Goal: Task Accomplishment & Management: Complete application form

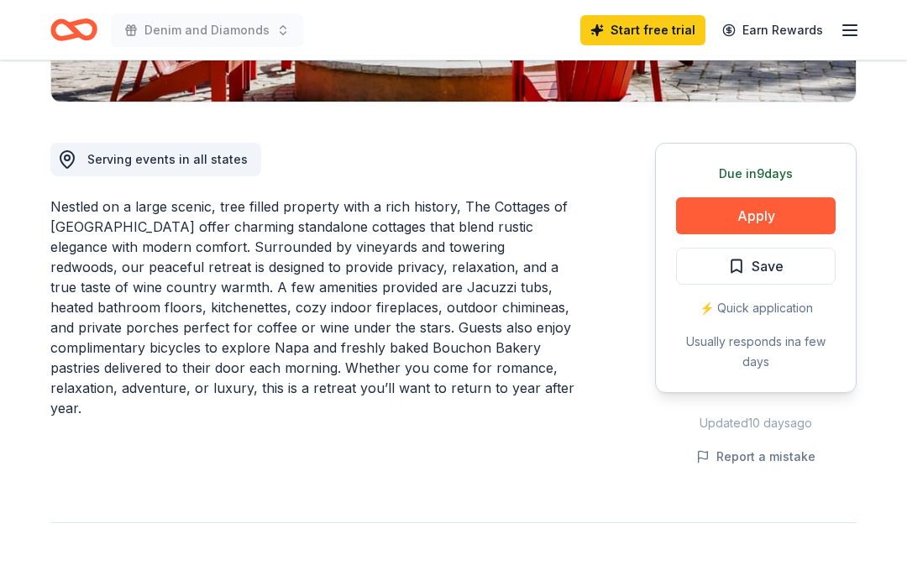
scroll to position [411, 0]
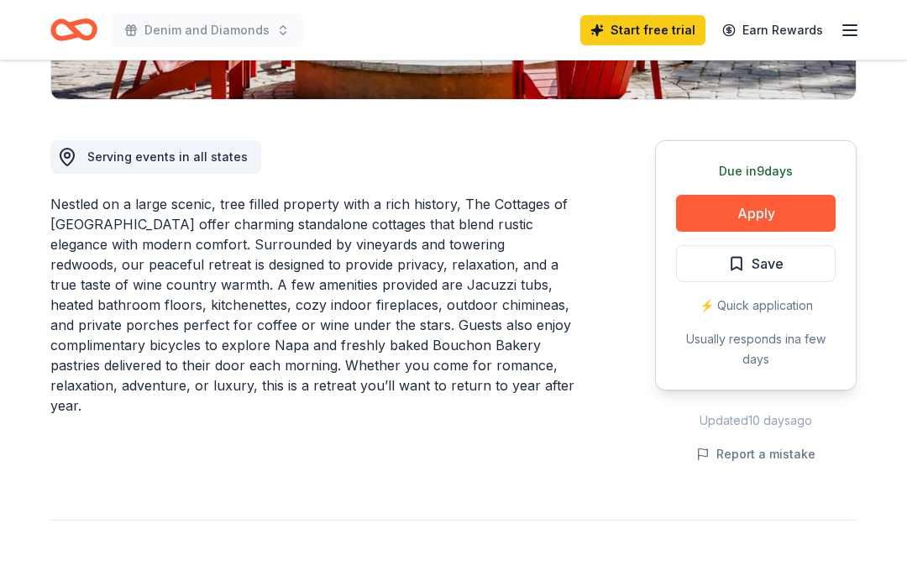
click at [803, 214] on button "Apply" at bounding box center [756, 213] width 160 height 37
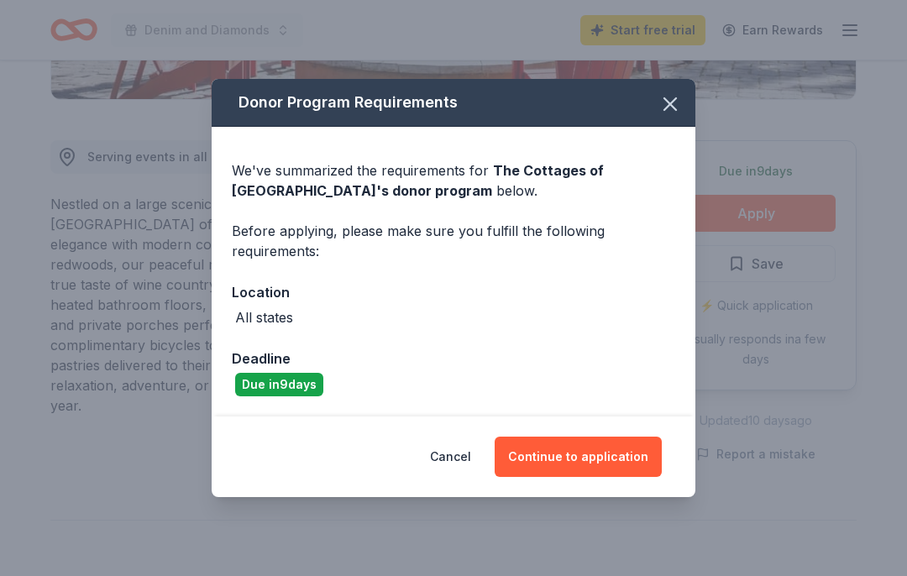
click at [625, 451] on button "Continue to application" at bounding box center [577, 457] width 167 height 40
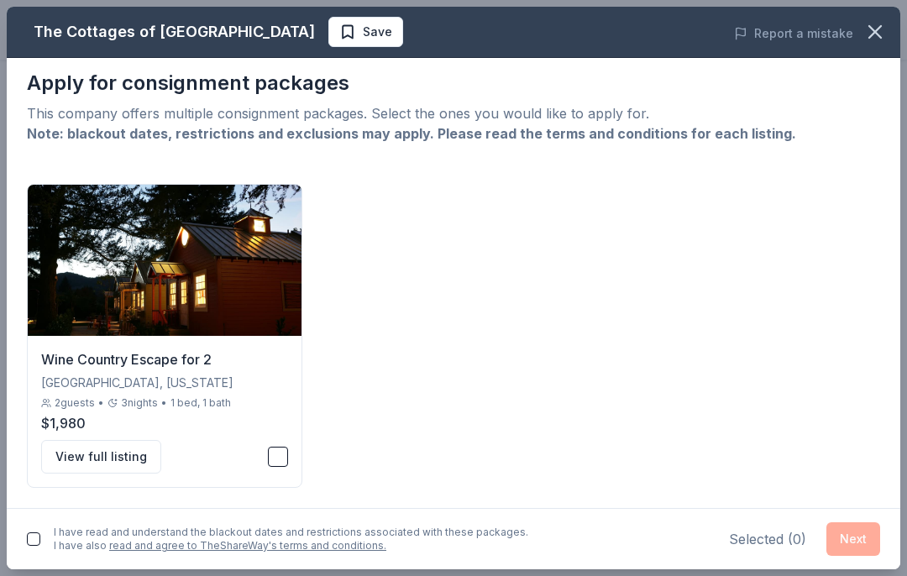
scroll to position [8, 0]
click at [37, 535] on button "button" at bounding box center [33, 538] width 13 height 13
click at [285, 449] on button "button" at bounding box center [278, 457] width 20 height 20
click at [866, 541] on button "Next" at bounding box center [853, 539] width 54 height 34
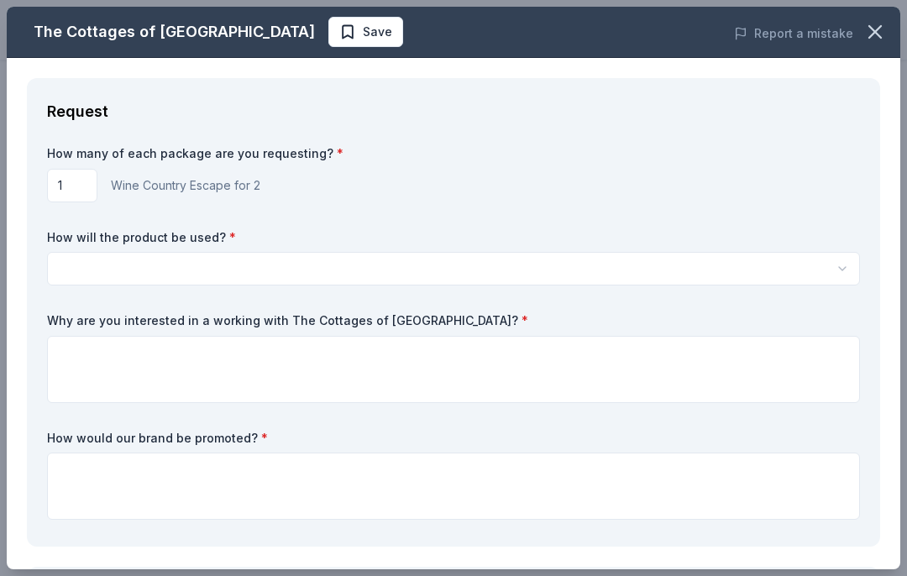
click at [58, 271] on button "button" at bounding box center [453, 269] width 813 height 34
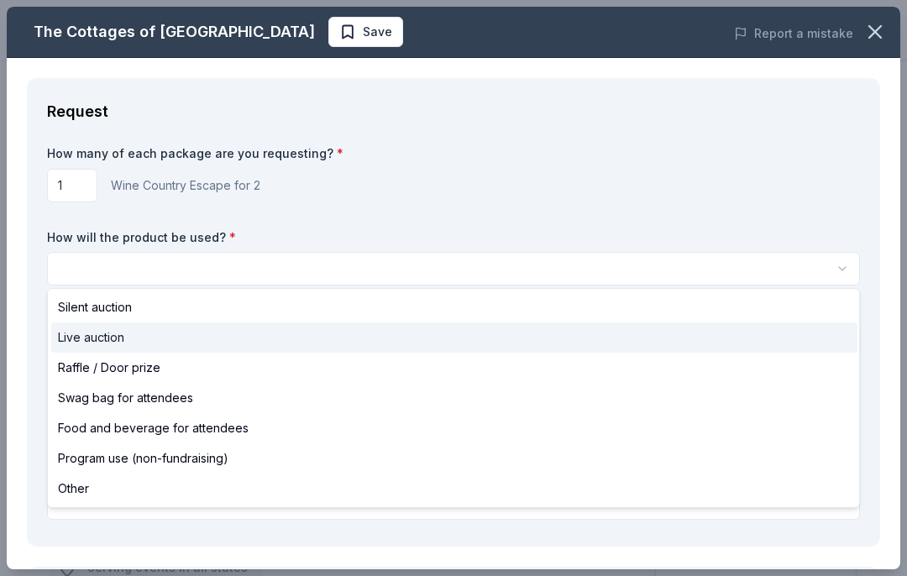
click at [112, 333] on span "Live auction" at bounding box center [91, 337] width 66 height 20
select select "liveAuction"
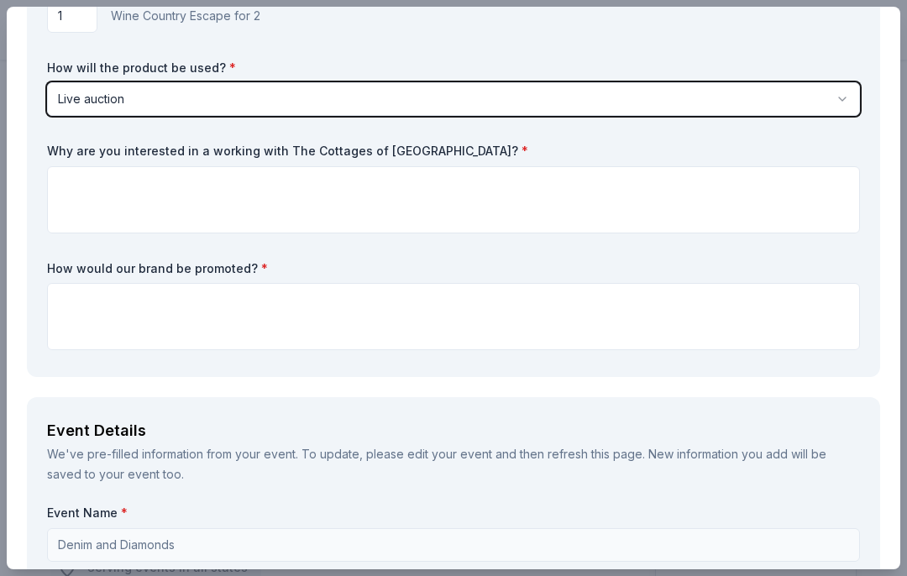
scroll to position [158, 0]
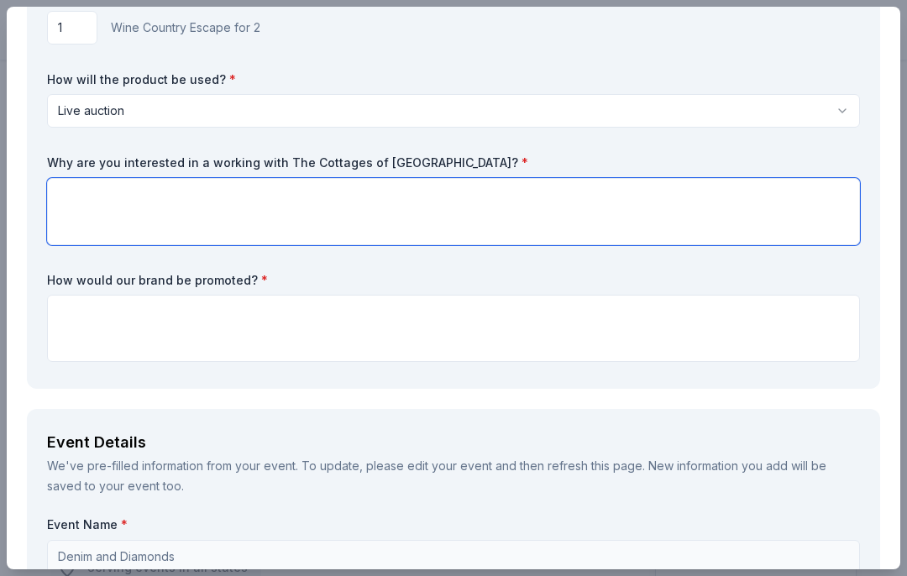
click at [68, 194] on textarea at bounding box center [453, 211] width 813 height 67
type textarea "O"
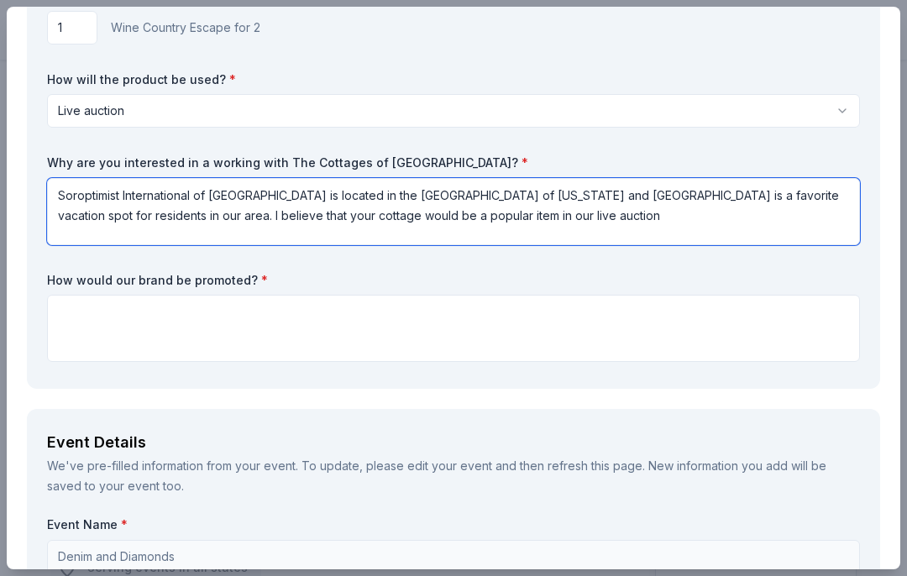
type textarea "Soroptimist International of [GEOGRAPHIC_DATA] is located in the [GEOGRAPHIC_DA…"
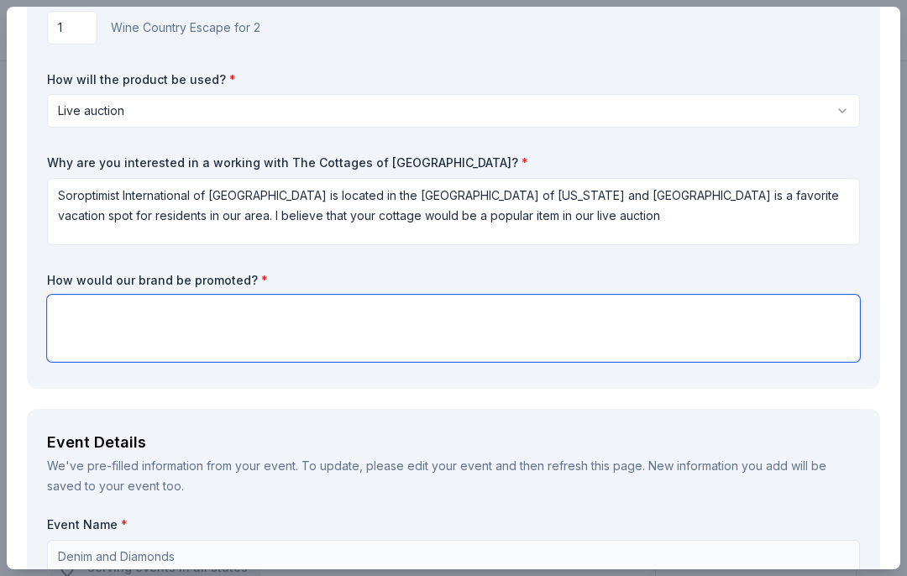
click at [92, 295] on textarea at bounding box center [453, 328] width 813 height 67
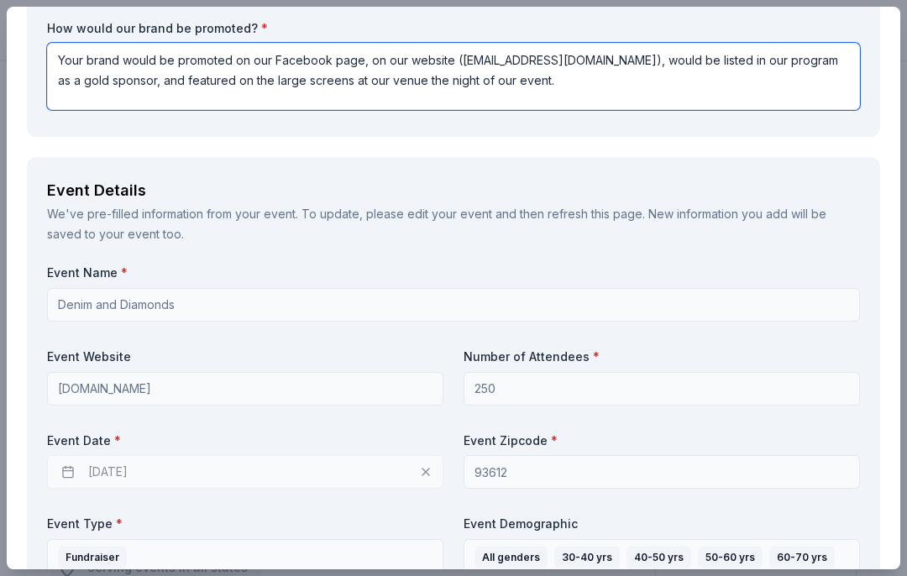
scroll to position [411, 0]
type textarea "Your brand would be promoted on our Facebook page, on our website ([EMAIL_ADDRE…"
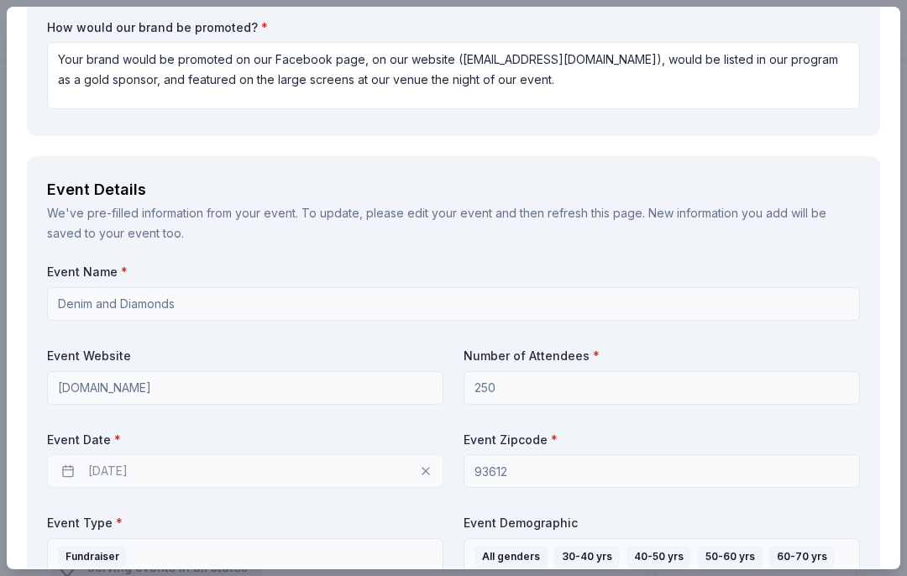
click at [156, 463] on div "[DATE]" at bounding box center [245, 471] width 396 height 34
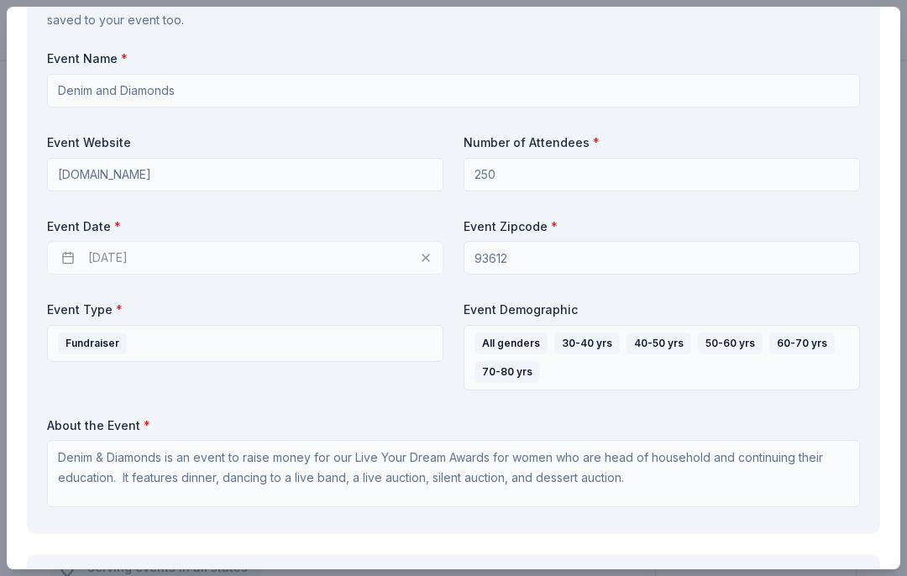
scroll to position [622, 0]
click at [428, 254] on div "[DATE]" at bounding box center [245, 260] width 396 height 34
click at [426, 259] on div "[DATE]" at bounding box center [245, 260] width 396 height 34
click at [426, 253] on div "[DATE]" at bounding box center [245, 260] width 396 height 34
click at [76, 252] on div "[DATE]" at bounding box center [245, 260] width 396 height 34
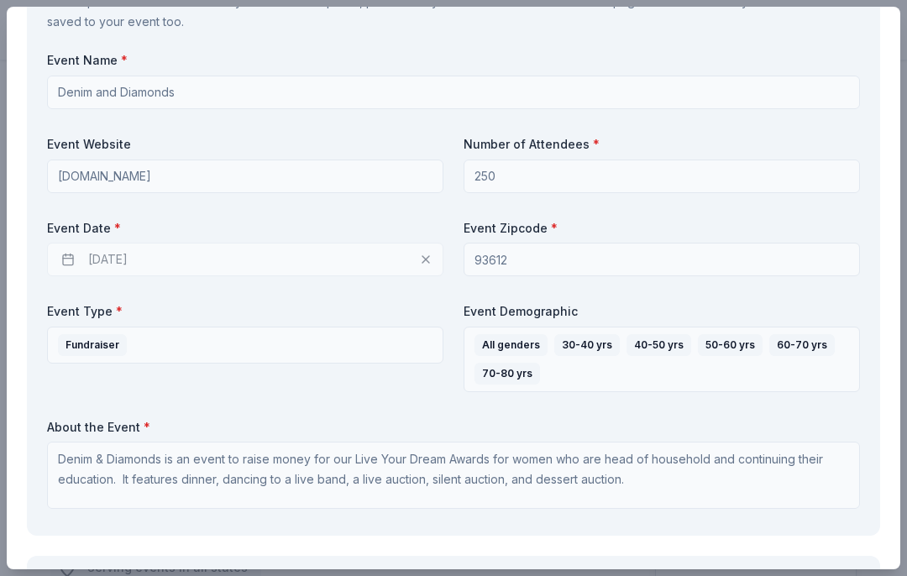
click at [76, 253] on div "[DATE]" at bounding box center [245, 260] width 396 height 34
click at [76, 252] on div "[DATE]" at bounding box center [245, 260] width 396 height 34
click at [149, 264] on div "[DATE]" at bounding box center [245, 260] width 396 height 34
click at [438, 256] on div "[DATE]" at bounding box center [245, 260] width 396 height 34
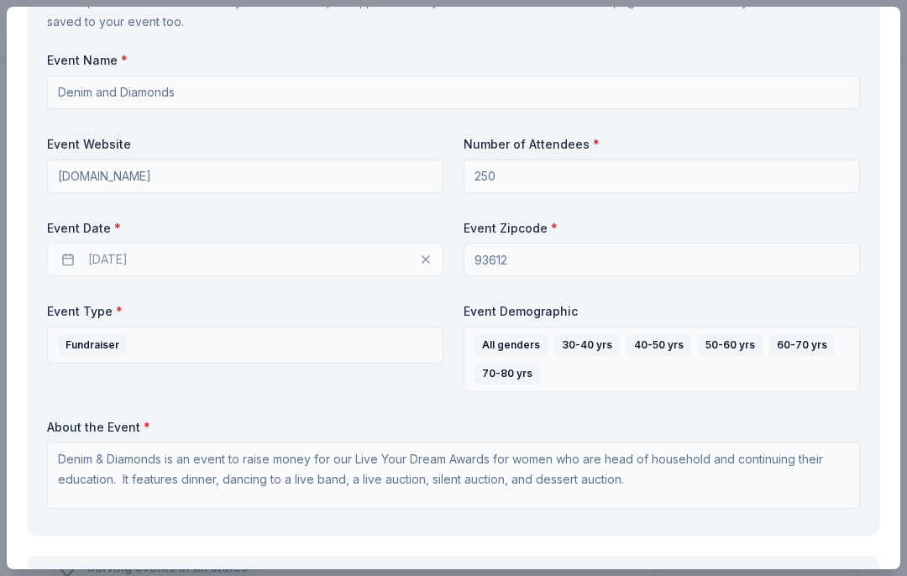
click at [422, 255] on div "[DATE]" at bounding box center [245, 260] width 396 height 34
click at [422, 254] on div "[DATE]" at bounding box center [245, 260] width 396 height 34
click at [427, 257] on div "[DATE]" at bounding box center [245, 260] width 396 height 34
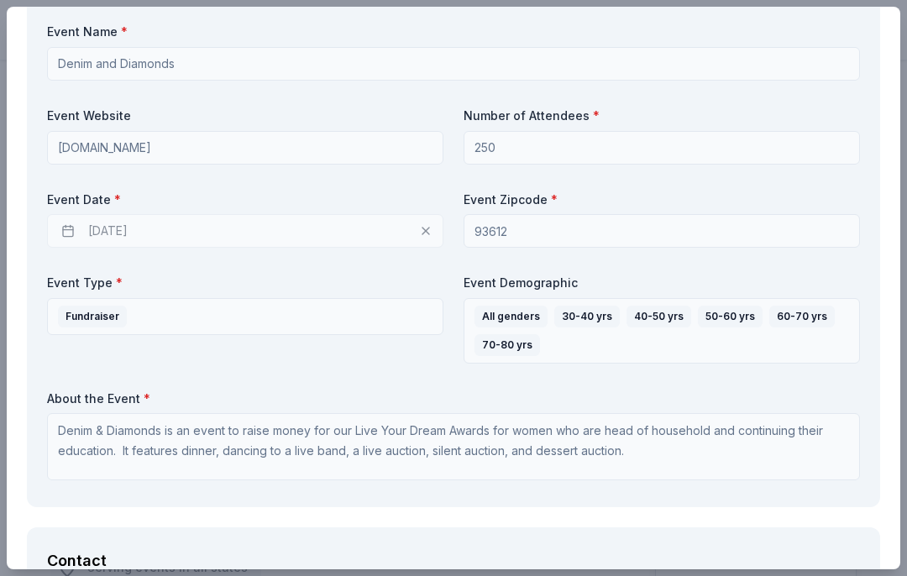
scroll to position [652, 0]
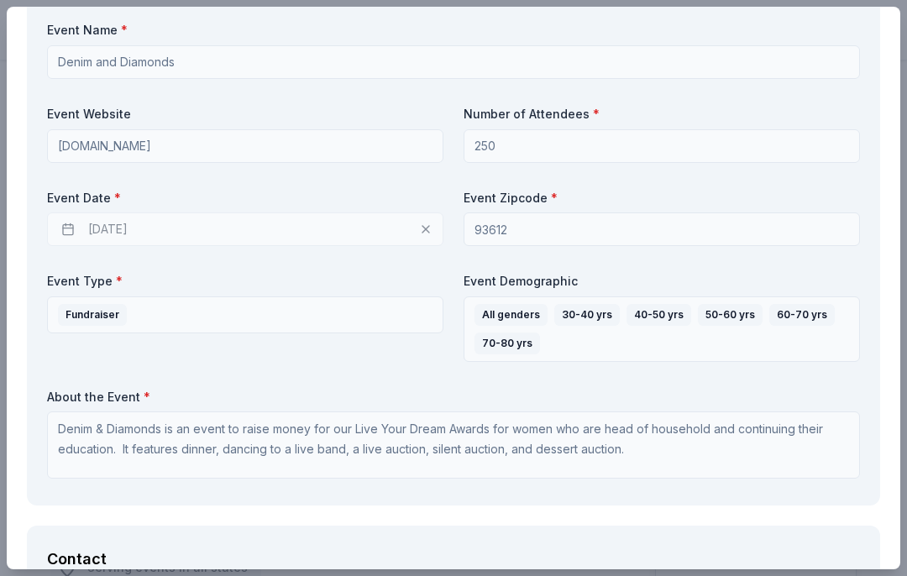
click at [78, 223] on div "[DATE]" at bounding box center [245, 229] width 396 height 34
click at [70, 231] on div "[DATE]" at bounding box center [245, 229] width 396 height 34
click at [320, 223] on div "[DATE]" at bounding box center [245, 229] width 396 height 34
click at [212, 228] on div "[DATE]" at bounding box center [245, 229] width 396 height 34
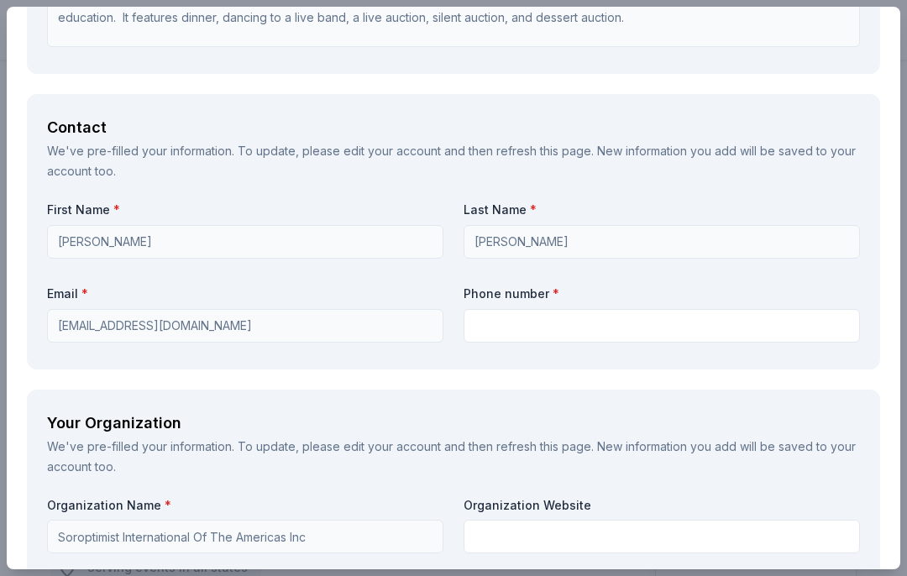
scroll to position [1087, 0]
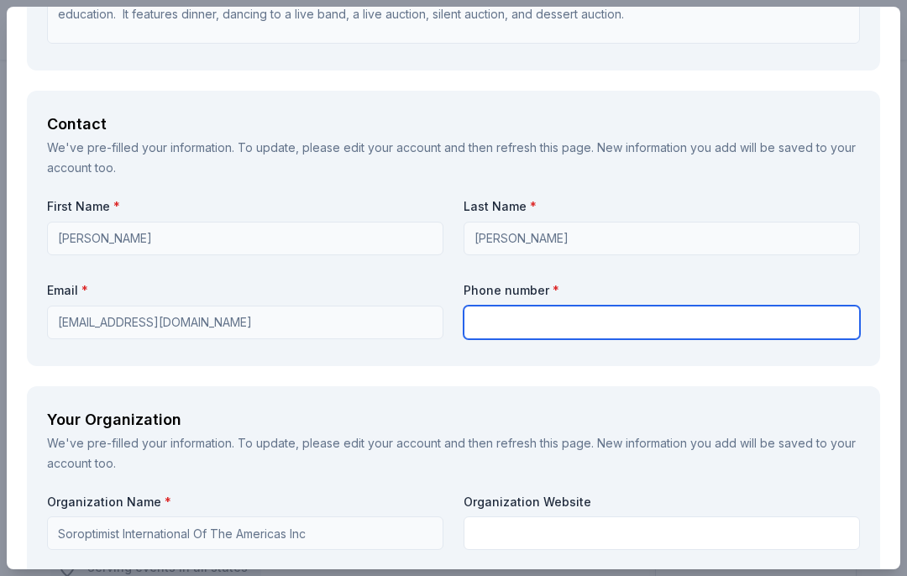
click at [491, 321] on input "text" at bounding box center [661, 323] width 396 height 34
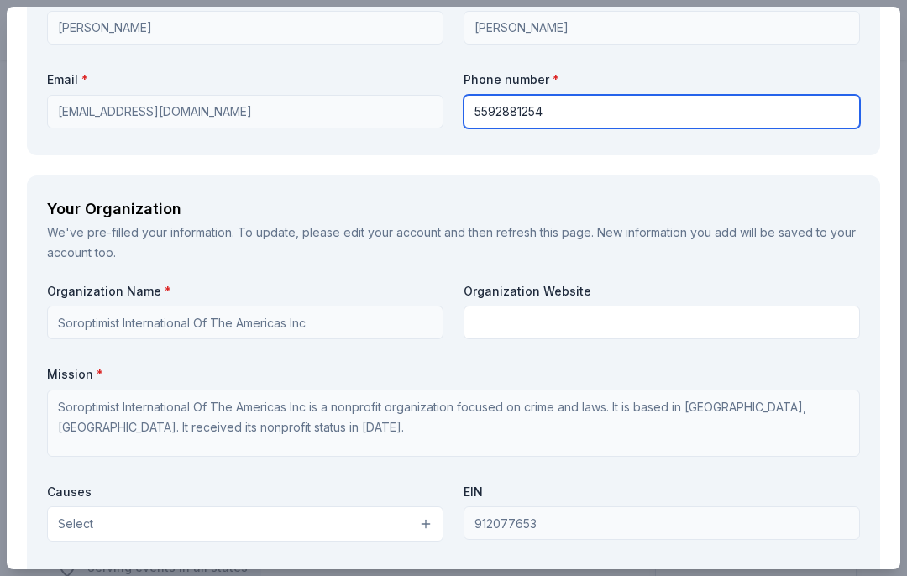
scroll to position [1299, 0]
type input "5592881254"
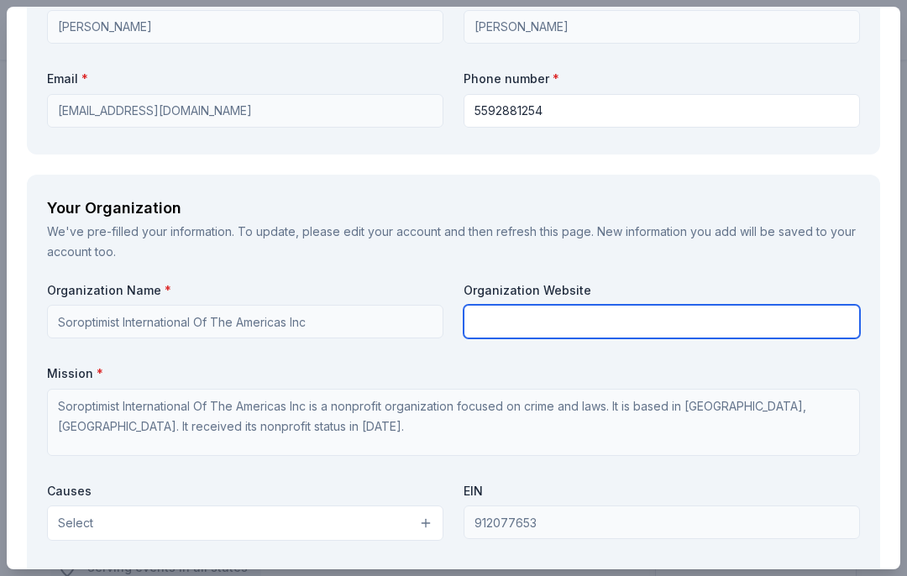
click at [505, 305] on input "text" at bounding box center [661, 322] width 396 height 34
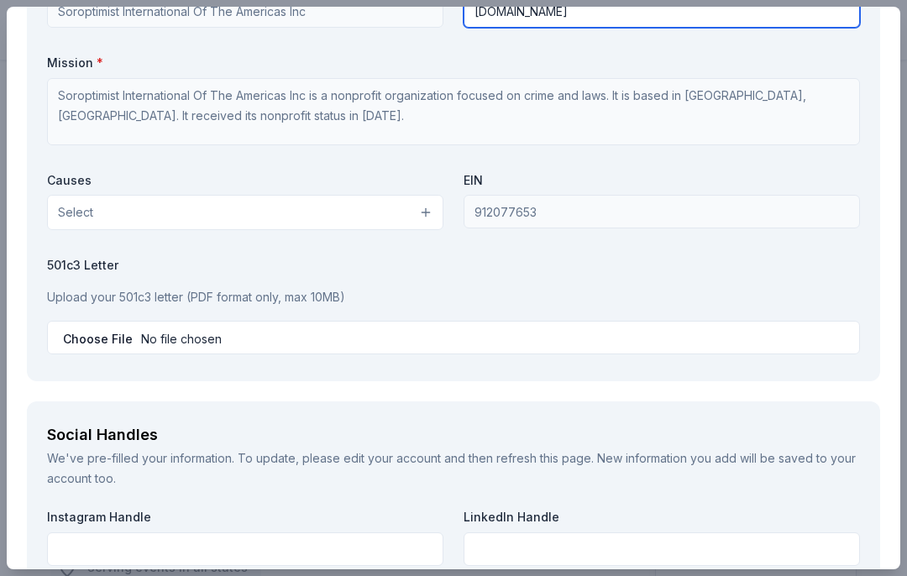
scroll to position [1611, 0]
type input "[DOMAIN_NAME]"
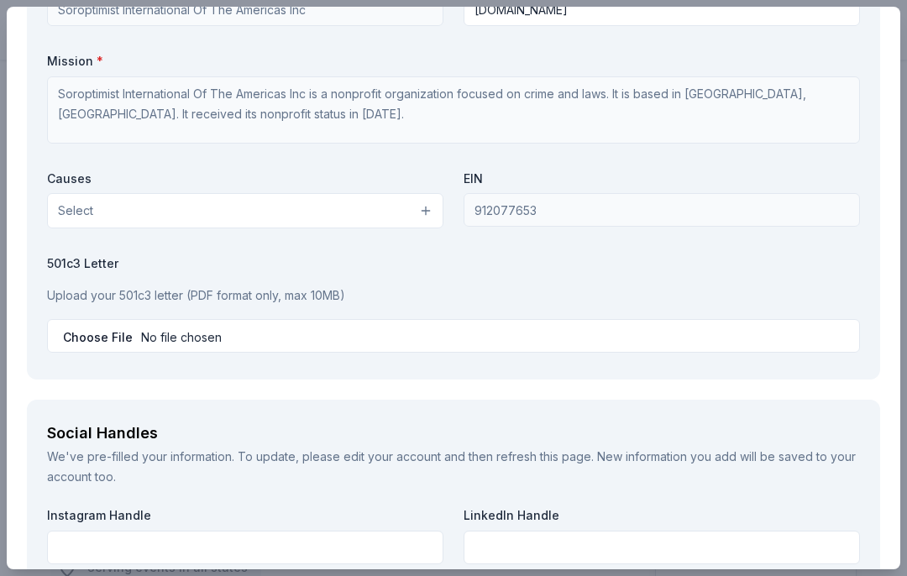
click at [432, 202] on button "Select" at bounding box center [245, 210] width 396 height 35
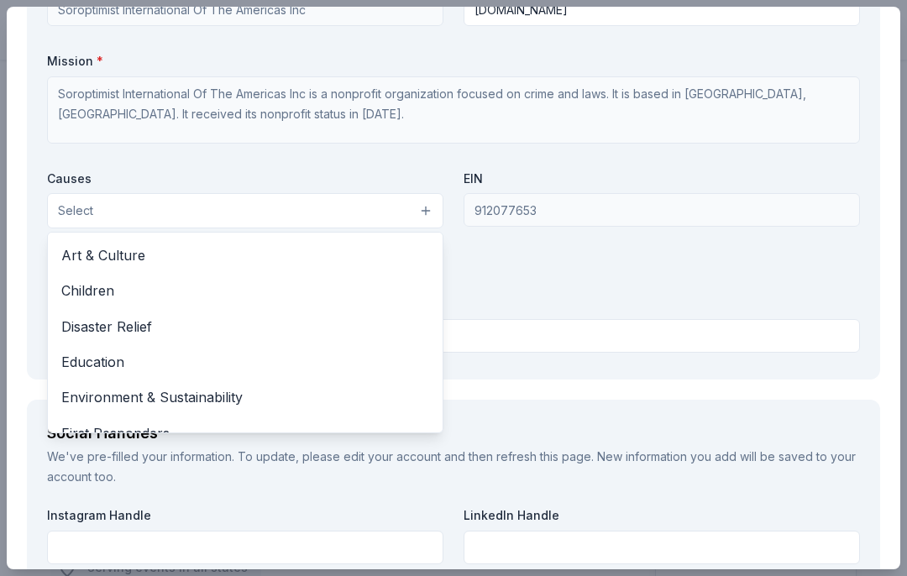
scroll to position [39, 0]
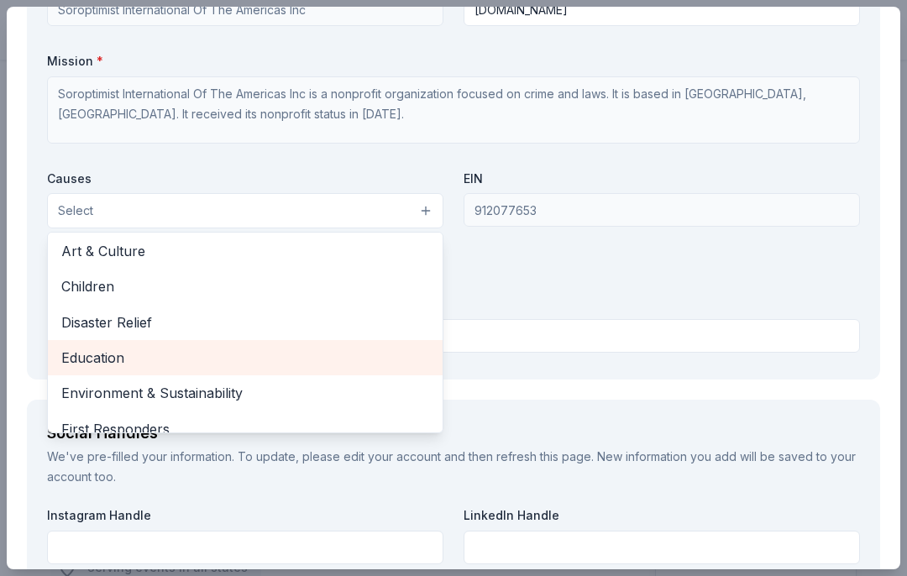
click at [122, 351] on span "Education" at bounding box center [245, 358] width 368 height 22
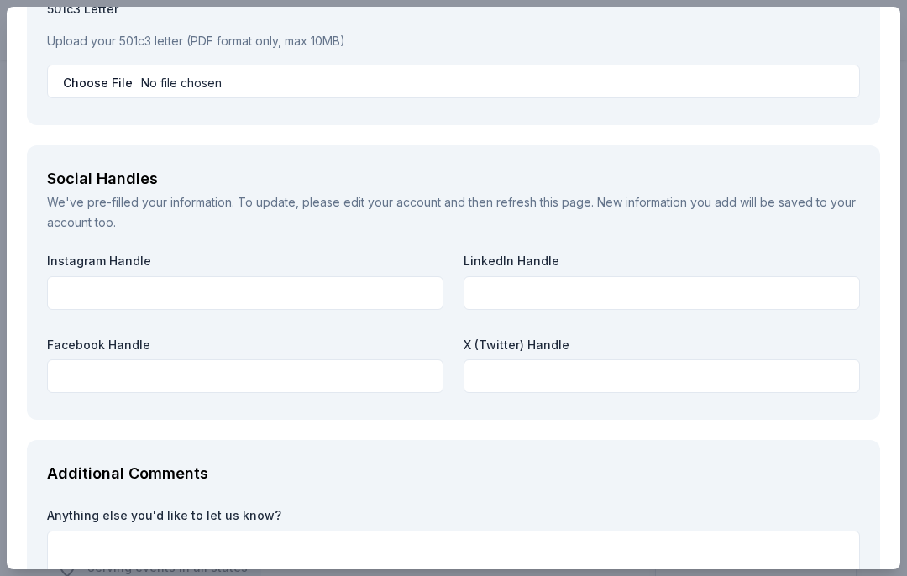
scroll to position [1528, 0]
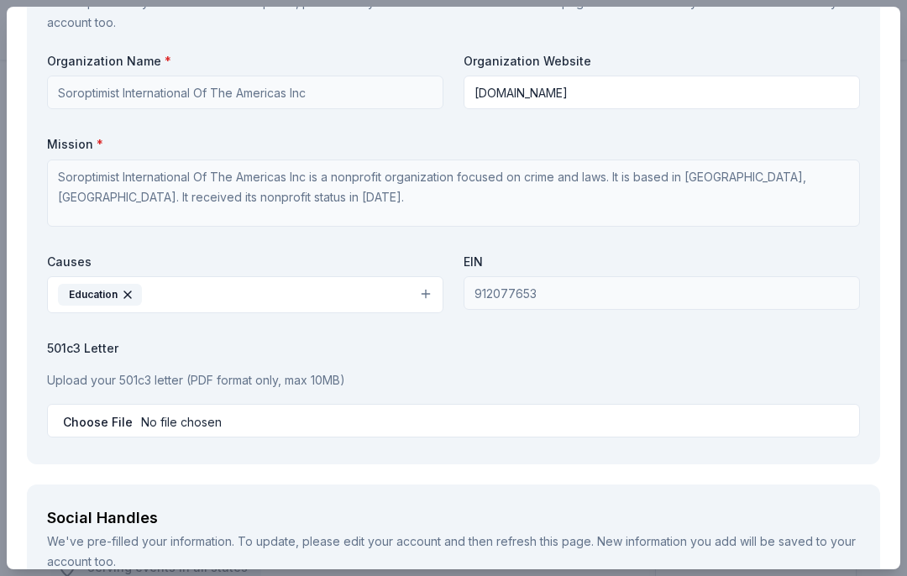
click at [126, 411] on input "file" at bounding box center [453, 421] width 813 height 34
type input "C:\fakepath\SOROPTIMIST INTERNATIONAL OF CLOVIS-revised Bylaws.pdf"
click at [840, 425] on input "file" at bounding box center [453, 421] width 813 height 34
click at [509, 416] on input "file" at bounding box center [453, 421] width 813 height 34
click at [836, 421] on button at bounding box center [843, 421] width 20 height 20
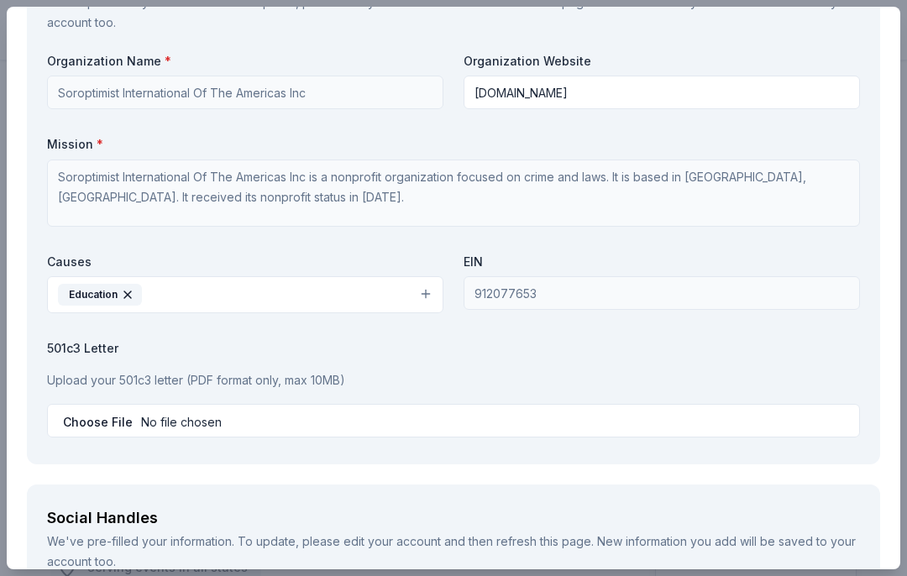
click at [104, 411] on input "file" at bounding box center [453, 421] width 813 height 34
type input "C:\fakepath\Fed ID & 501c3.pdf"
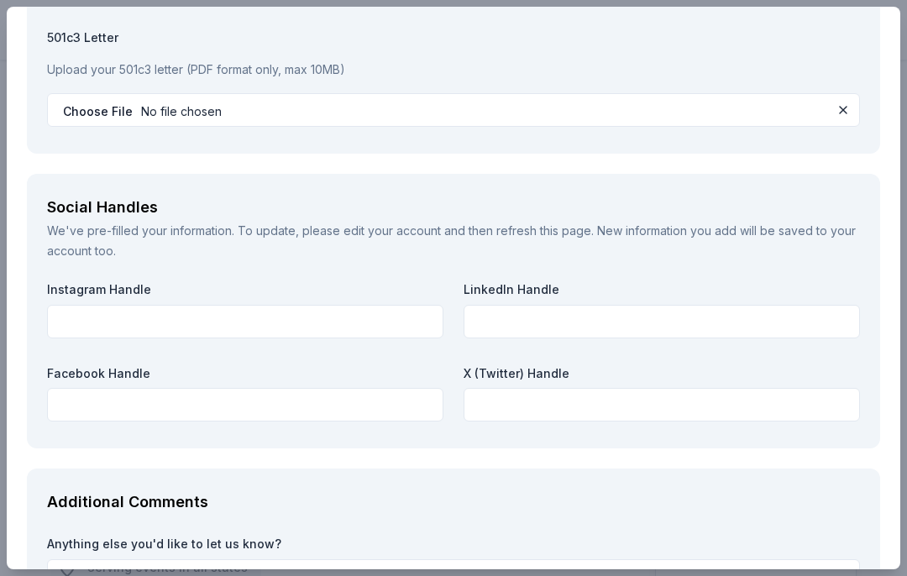
scroll to position [1839, 0]
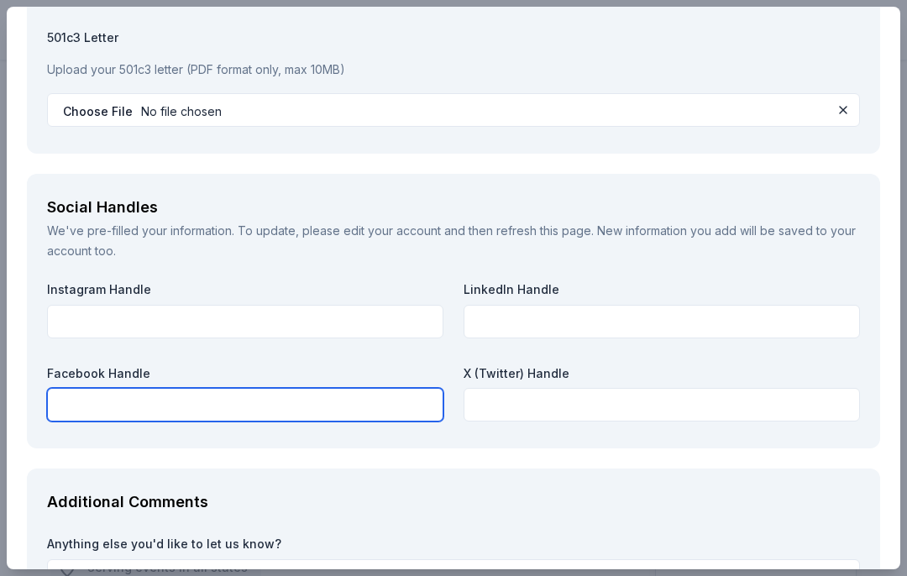
click at [69, 397] on input "text" at bounding box center [245, 405] width 396 height 34
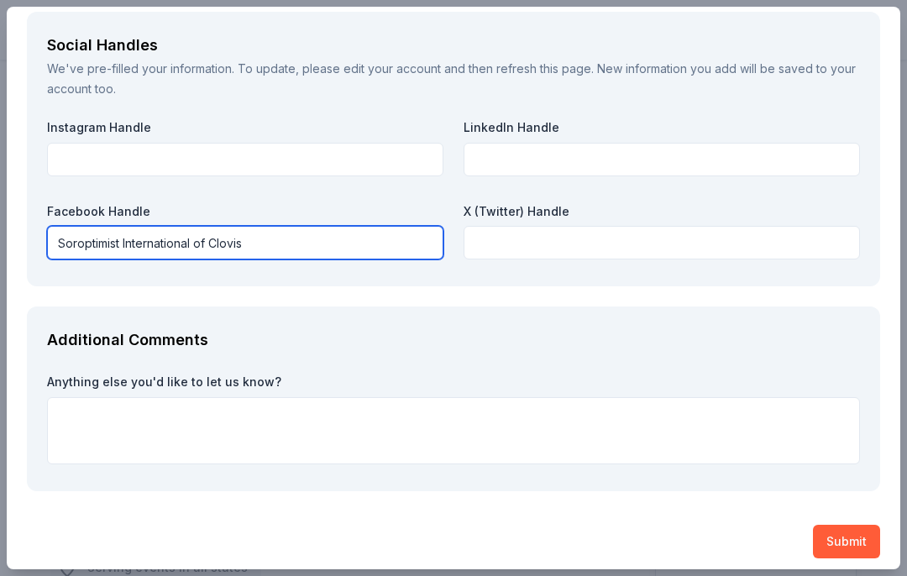
scroll to position [2001, 0]
type input "Soroptimist International of Clovis"
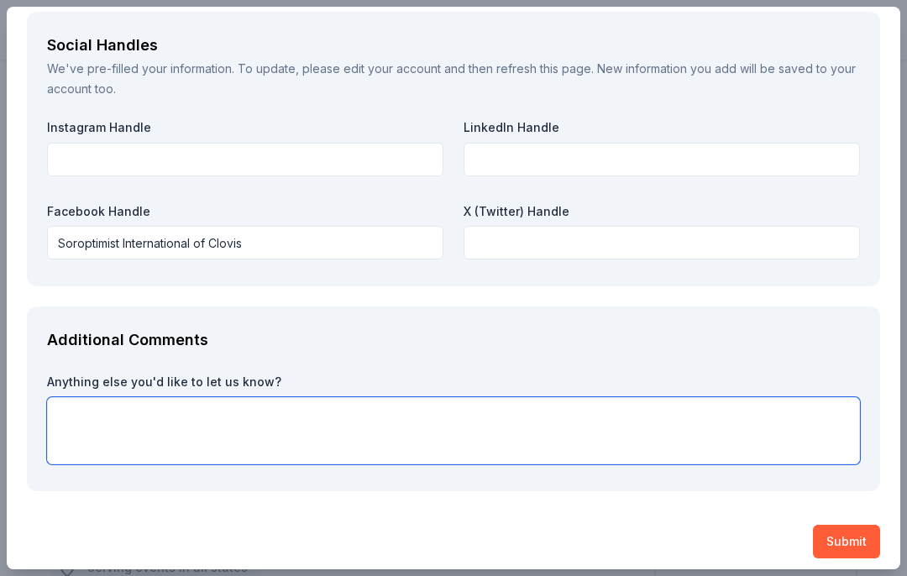
click at [70, 398] on textarea at bounding box center [453, 430] width 813 height 67
type textarea "O"
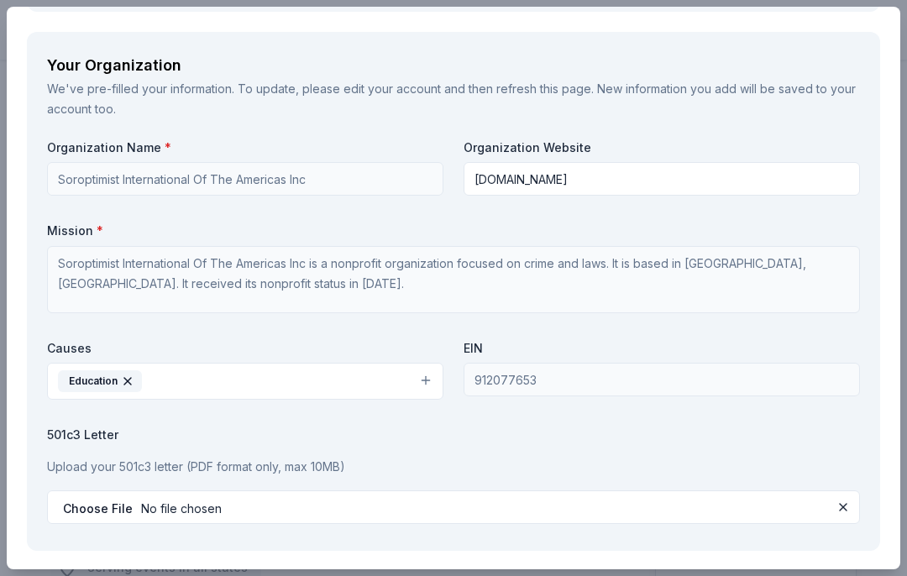
scroll to position [1445, 0]
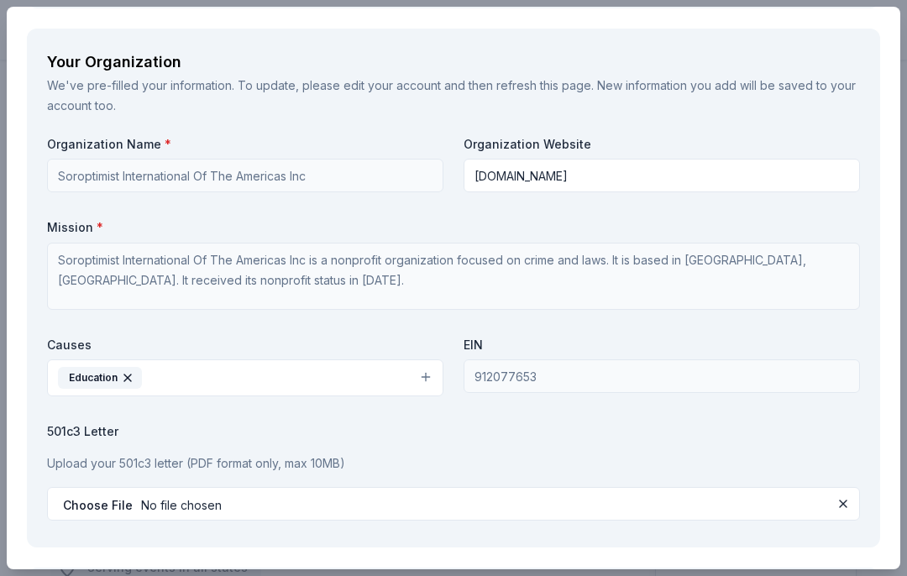
click at [124, 219] on label "Mission *" at bounding box center [453, 227] width 813 height 17
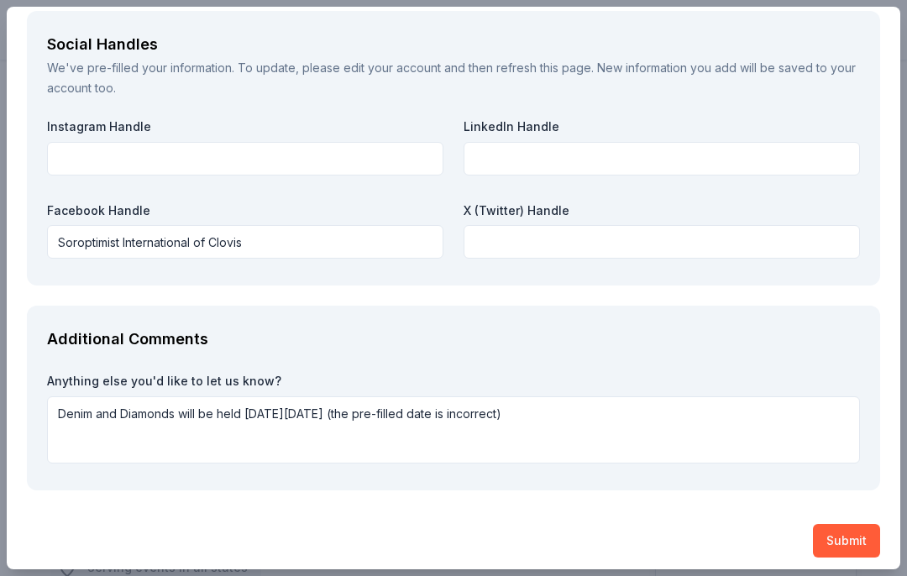
scroll to position [2001, 0]
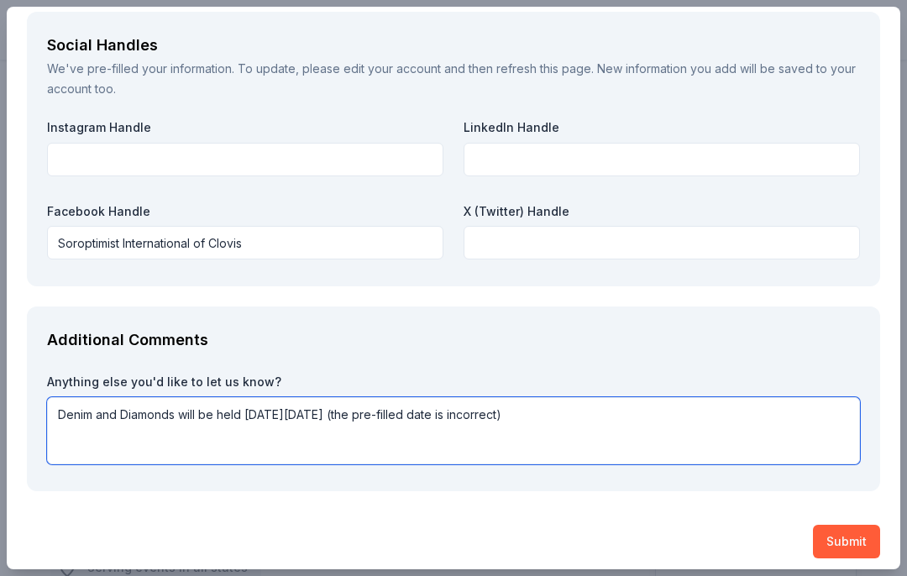
click at [76, 426] on textarea "Denim and Diamonds will be held [DATE][DATE] (the pre-filled date is incorrect)" at bounding box center [453, 430] width 813 height 67
click at [72, 428] on textarea "Denim and Diamonds will be held [DATE][DATE] (the pre-filled date is incorrect)" at bounding box center [453, 430] width 813 height 67
paste textarea "Soroptimist's mission is to improve the lives of women and girls through progra…"
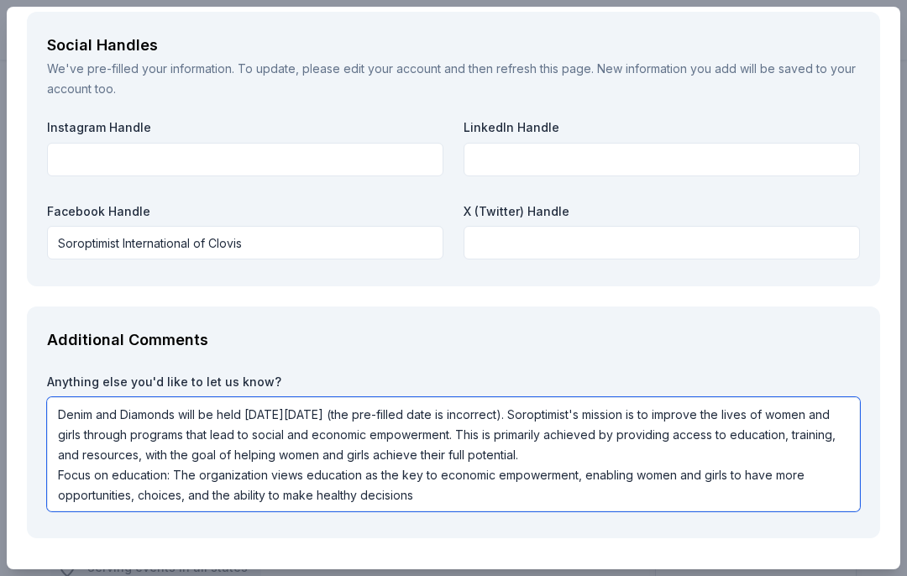
click at [437, 484] on textarea "Denim and Diamonds will be held [DATE][DATE] (the pre-filled date is incorrect)…" at bounding box center [453, 454] width 813 height 114
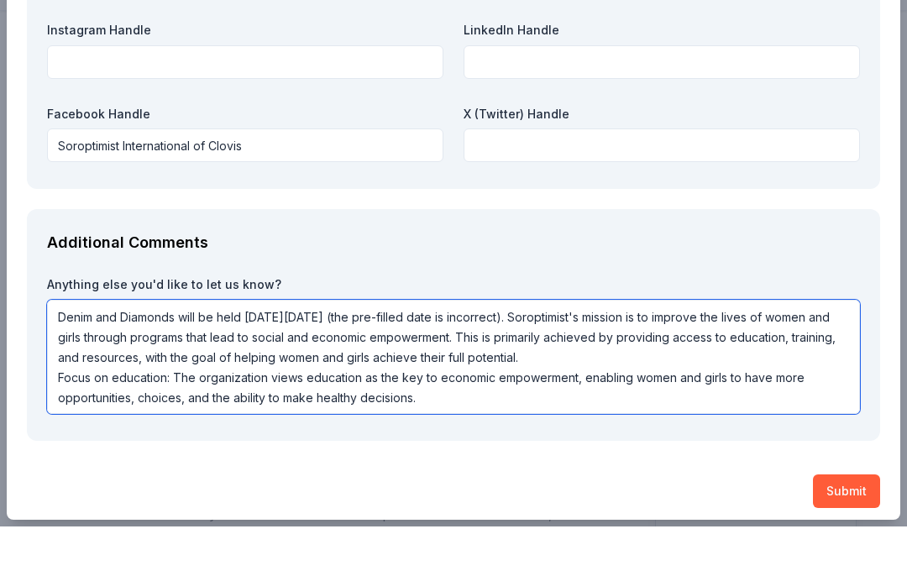
scroll to position [2048, 0]
type textarea "Denim and Diamonds will be held [DATE][DATE] (the pre-filled date is incorrect)…"
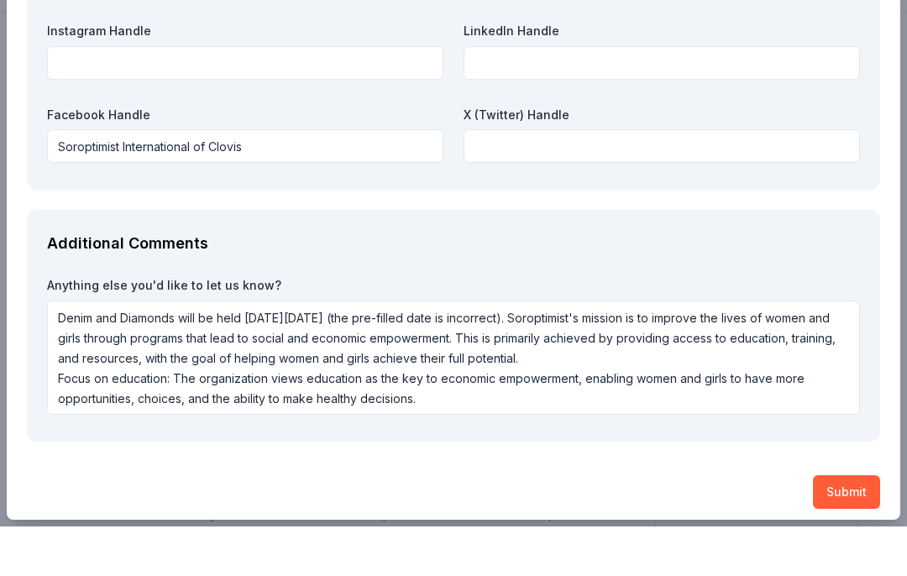
click at [856, 525] on button "Submit" at bounding box center [846, 542] width 67 height 34
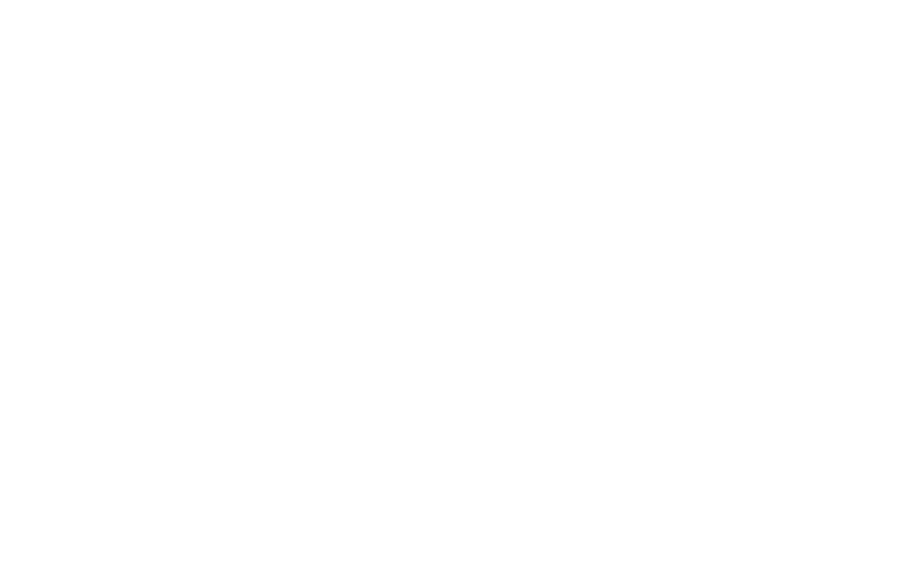
scroll to position [0, 0]
